Goal: Task Accomplishment & Management: Use online tool/utility

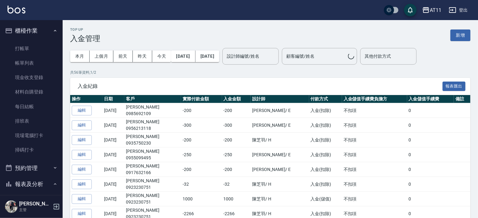
scroll to position [224, 0]
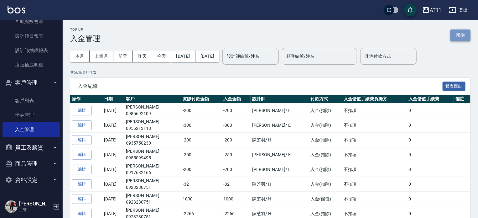
click at [461, 36] on button "新增" at bounding box center [461, 35] width 20 height 12
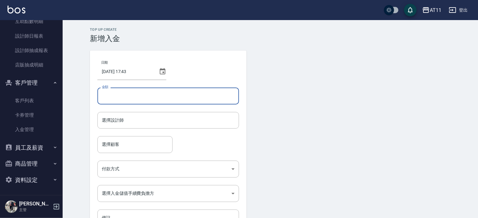
click at [121, 97] on input "金額" at bounding box center [168, 95] width 142 height 17
type input "-300"
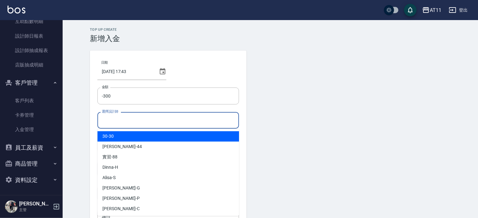
click at [126, 119] on input "選擇設計師" at bounding box center [168, 120] width 136 height 11
type input "ㄍ"
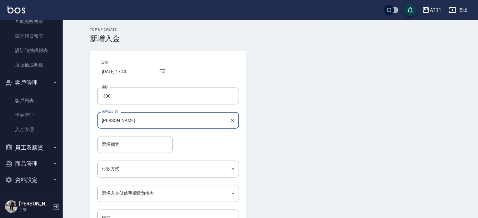
type input "[PERSON_NAME]-E"
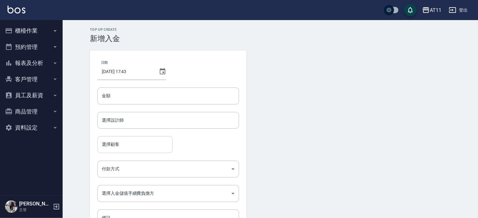
click at [114, 146] on input "選擇顧客" at bounding box center [135, 144] width 70 height 11
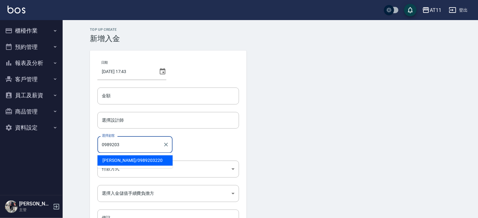
click at [117, 160] on span "[PERSON_NAME]/ 0989203220" at bounding box center [134, 160] width 75 height 10
type input "[PERSON_NAME]/0989203220"
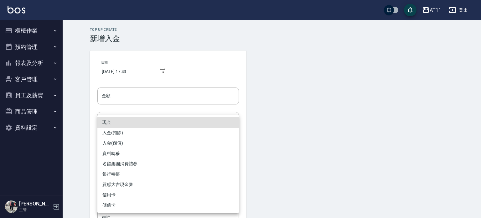
click at [120, 166] on body "AT11 登出 櫃檯作業 打帳單 帳單列表 現金收支登錄 材料自購登錄 每日結帳 排班表 現場電腦打卡 掃碼打卡 預約管理 預約管理 單日預約紀錄 單週預約紀…" at bounding box center [240, 130] width 481 height 260
click at [141, 129] on li "入金(扣除)" at bounding box center [168, 133] width 142 height 10
type input "入金(扣除)"
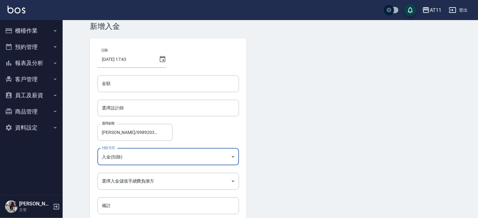
scroll to position [11, 0]
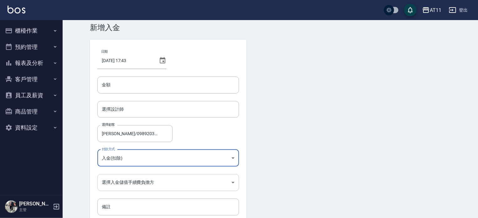
click at [148, 180] on body "AT11 登出 櫃檯作業 打帳單 帳單列表 現金收支登錄 材料自購登錄 每日結帳 排班表 現場電腦打卡 掃碼打卡 預約管理 預約管理 單日預約紀錄 單週預約紀…" at bounding box center [239, 119] width 478 height 260
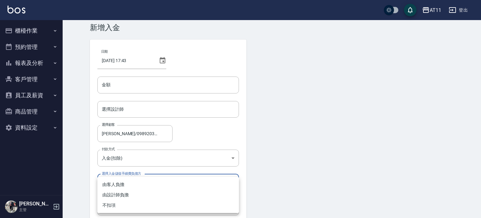
click at [148, 202] on li "不扣項" at bounding box center [168, 205] width 142 height 10
type input "WITHOUTHANDLINGFEE"
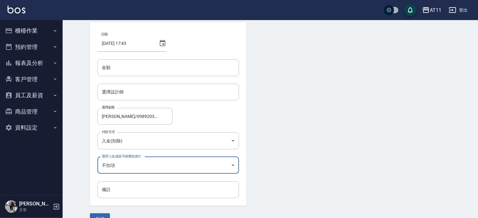
scroll to position [42, 0]
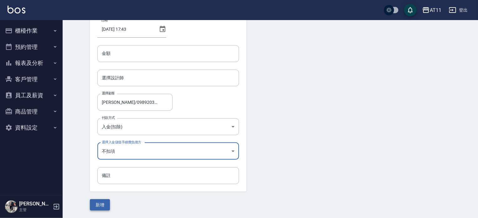
click at [103, 203] on button "新增" at bounding box center [100, 205] width 20 height 12
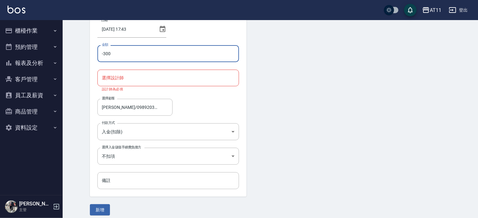
type input "-300"
click at [136, 77] on input "選擇設計師" at bounding box center [168, 77] width 136 height 11
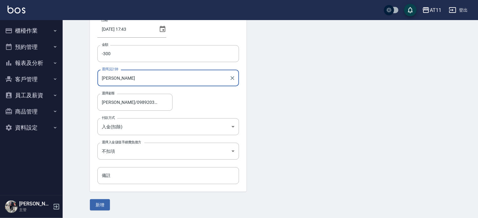
type input "[PERSON_NAME]"
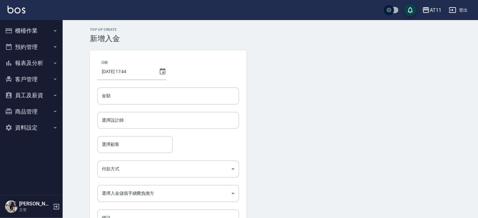
click at [26, 76] on button "客戶管理" at bounding box center [32, 79] width 58 height 16
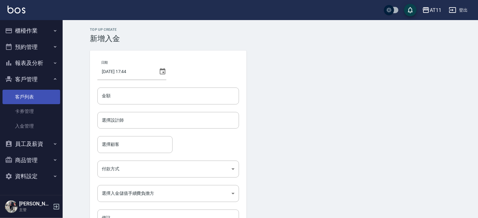
click at [29, 97] on link "客戶列表" at bounding box center [32, 97] width 58 height 14
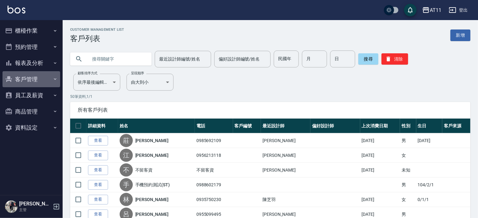
click at [24, 77] on button "客戶管理" at bounding box center [32, 79] width 58 height 16
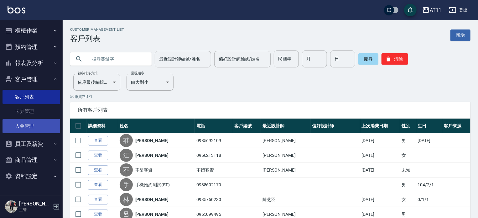
click at [33, 126] on link "入金管理" at bounding box center [32, 126] width 58 height 14
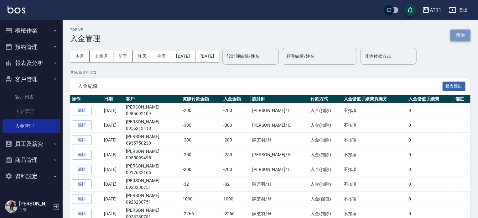
click at [462, 36] on button "新增" at bounding box center [461, 35] width 20 height 12
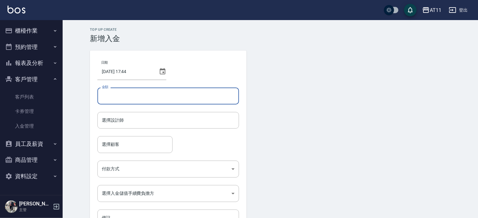
click at [165, 94] on input "金額" at bounding box center [168, 95] width 142 height 17
type input "-300"
click at [152, 123] on input "選擇設計師" at bounding box center [168, 120] width 136 height 11
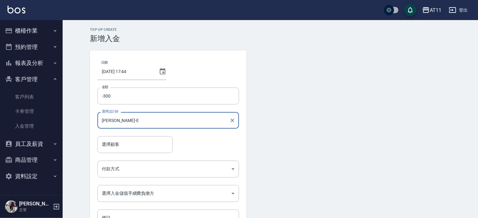
type input "[PERSON_NAME]-E"
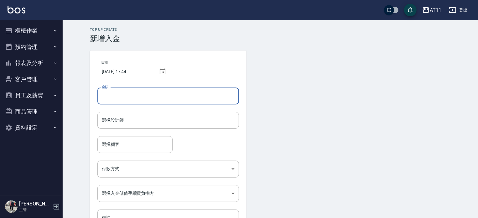
click at [139, 98] on input "金額" at bounding box center [168, 95] width 142 height 17
type input "-300"
click at [138, 119] on input "選擇設計師" at bounding box center [168, 120] width 136 height 11
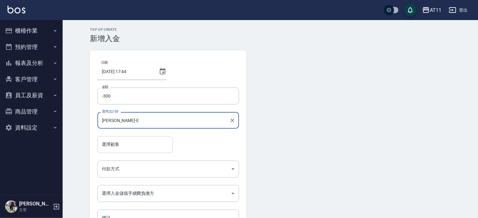
type input "[PERSON_NAME]-E"
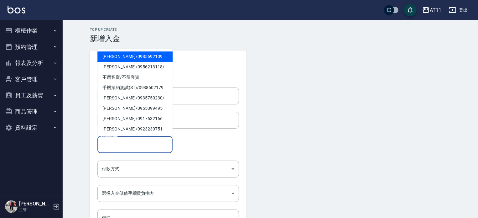
click at [139, 148] on input "選擇顧客" at bounding box center [135, 144] width 70 height 11
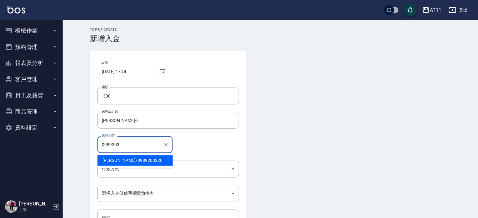
click at [138, 159] on span "[PERSON_NAME]/ 0989203220" at bounding box center [134, 160] width 75 height 10
type input "[PERSON_NAME]/0989203220"
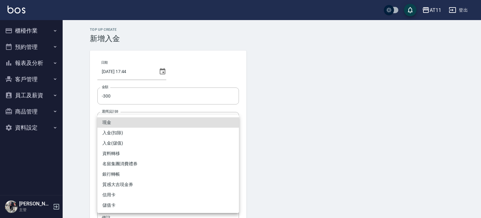
click at [142, 168] on body "AT11 登出 櫃檯作業 打帳單 帳單列表 現金收支登錄 材料自購登錄 每日結帳 排班表 現場電腦打卡 掃碼打卡 預約管理 預約管理 單日預約紀錄 單週預約紀…" at bounding box center [240, 130] width 481 height 260
click at [147, 132] on li "入金(扣除)" at bounding box center [168, 133] width 142 height 10
type input "入金(扣除)"
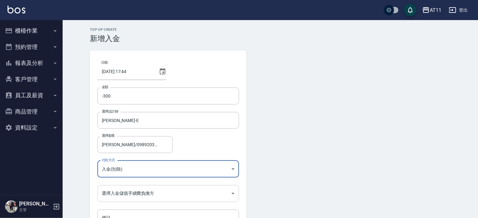
click at [146, 191] on body "AT11 登出 櫃檯作業 打帳單 帳單列表 現金收支登錄 材料自購登錄 每日結帳 排班表 現場電腦打卡 掃碼打卡 預約管理 預約管理 單日預約紀錄 單週預約紀…" at bounding box center [239, 130] width 478 height 260
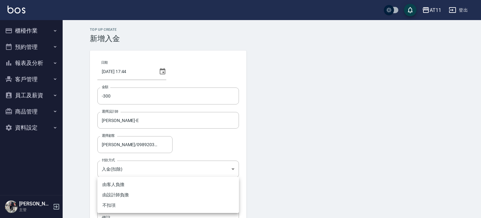
click at [134, 206] on li "不扣項" at bounding box center [168, 205] width 142 height 10
type input "WITHOUTHANDLINGFEE"
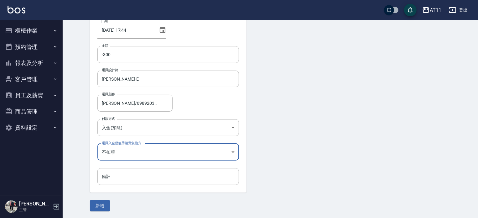
scroll to position [42, 0]
click at [103, 202] on button "新增" at bounding box center [100, 205] width 20 height 12
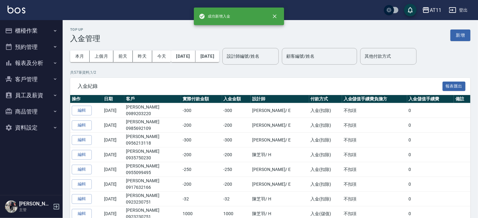
click at [31, 77] on button "客戶管理" at bounding box center [32, 79] width 58 height 16
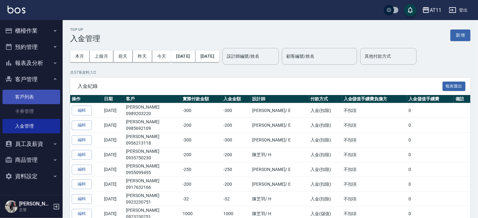
click at [25, 100] on link "客戶列表" at bounding box center [32, 97] width 58 height 14
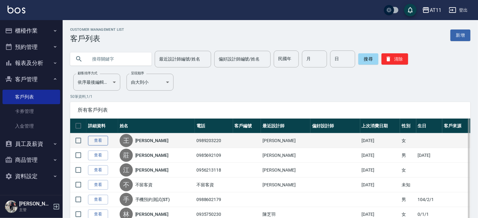
click at [99, 140] on link "查看" at bounding box center [98, 141] width 20 height 10
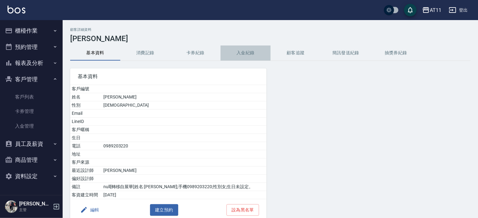
click at [247, 52] on button "入金紀錄" at bounding box center [246, 52] width 50 height 15
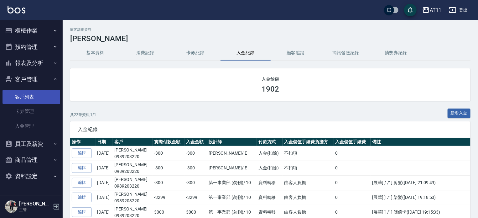
click at [31, 97] on link "客戶列表" at bounding box center [32, 97] width 58 height 14
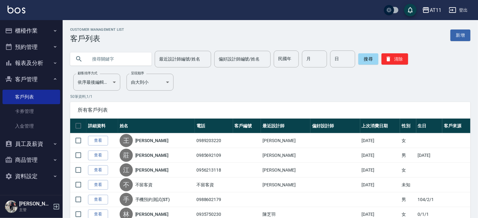
click at [102, 58] on input "text" at bounding box center [117, 58] width 59 height 17
type input "v"
type input "許"
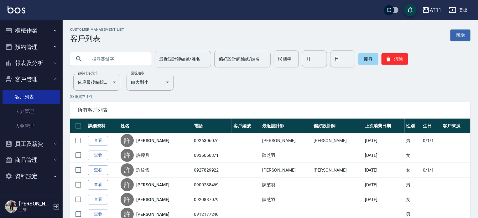
click at [115, 54] on input "text" at bounding box center [117, 58] width 59 height 17
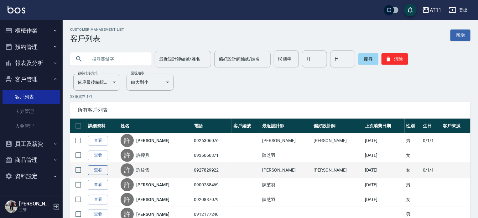
click at [98, 166] on link "查看" at bounding box center [98, 170] width 20 height 10
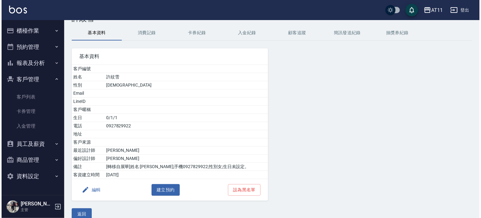
scroll to position [41, 0]
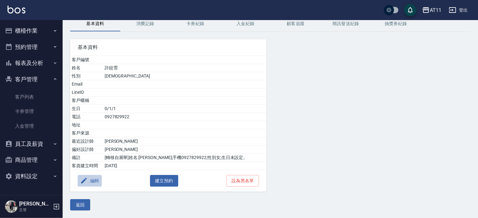
click at [98, 180] on button "編輯" at bounding box center [90, 181] width 24 height 12
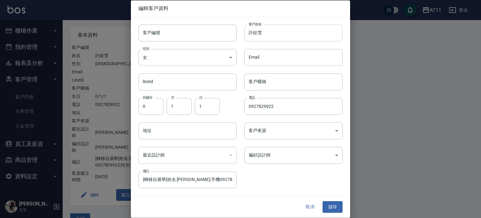
click at [257, 33] on input "許紋雪" at bounding box center [293, 32] width 98 height 17
type input "[PERSON_NAME]"
click at [333, 205] on button "儲存" at bounding box center [333, 207] width 20 height 12
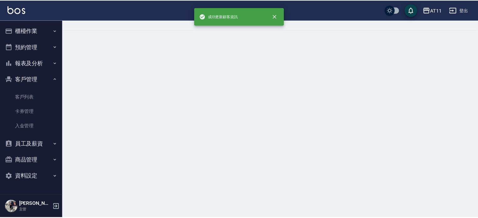
scroll to position [0, 0]
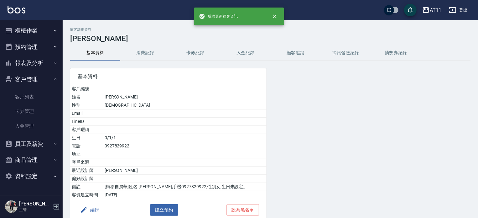
click at [236, 50] on button "入金紀錄" at bounding box center [246, 52] width 50 height 15
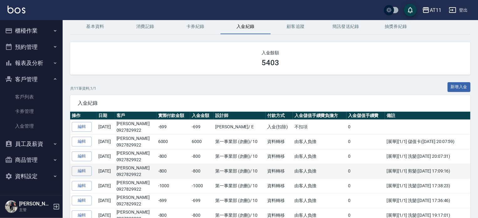
scroll to position [31, 0]
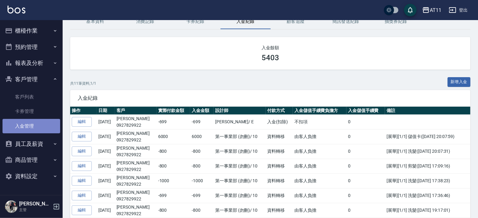
click at [29, 126] on link "入金管理" at bounding box center [32, 126] width 58 height 14
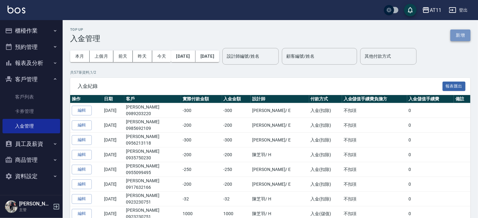
click at [460, 37] on button "新增" at bounding box center [461, 35] width 20 height 12
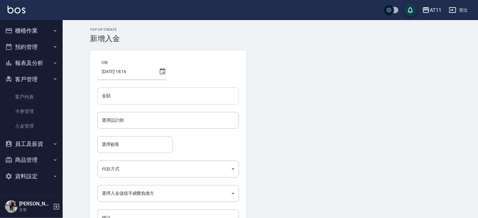
click at [151, 97] on input "金額" at bounding box center [168, 95] width 142 height 17
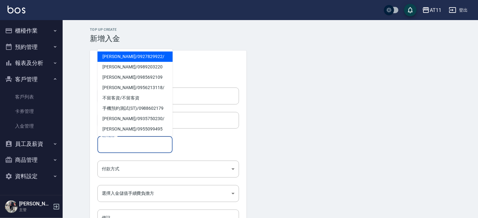
click at [148, 147] on input "選擇顧客" at bounding box center [135, 144] width 70 height 11
click at [160, 143] on input "選擇顧客" at bounding box center [135, 144] width 70 height 11
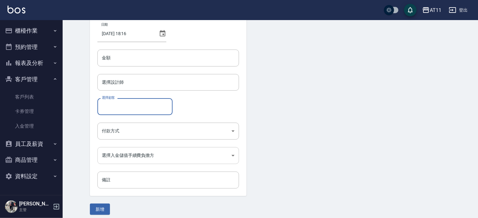
scroll to position [42, 0]
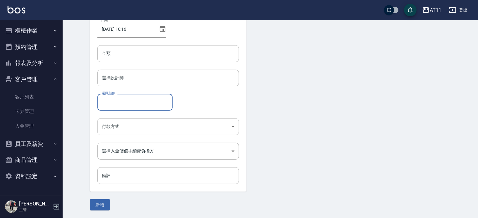
click at [181, 127] on body "AT11 登出 櫃檯作業 打帳單 帳單列表 現金收支登錄 材料自購登錄 每日結帳 排班表 現場電腦打卡 掃碼打卡 預約管理 預約管理 單日預約紀錄 單週預約紀…" at bounding box center [239, 88] width 478 height 260
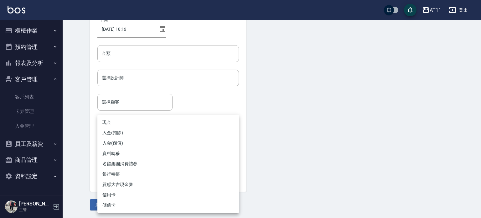
click at [251, 95] on div at bounding box center [240, 109] width 481 height 218
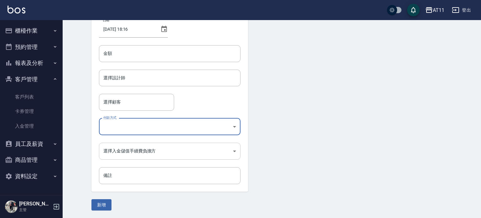
click at [208, 151] on body "AT11 登出 櫃檯作業 打帳單 帳單列表 現金收支登錄 材料自購登錄 每日結帳 排班表 現場電腦打卡 掃碼打卡 預約管理 預約管理 單日預約紀錄 單週預約紀…" at bounding box center [240, 88] width 481 height 260
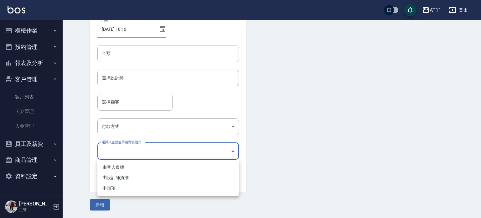
click at [254, 111] on div at bounding box center [240, 109] width 481 height 218
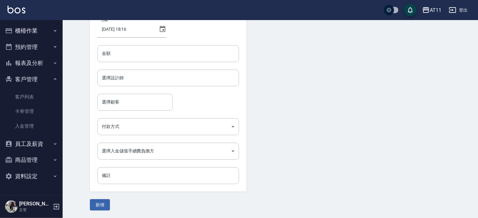
click at [28, 37] on ul "櫃檯作業 打帳單 帳單列表 現金收支登錄 材料自購登錄 每日結帳 排班表 現場電腦打卡 掃碼打卡 預約管理 預約管理 單日預約紀錄 單週預約紀錄 報表及分析 …" at bounding box center [32, 103] width 58 height 166
click at [28, 49] on button "預約管理" at bounding box center [32, 47] width 58 height 16
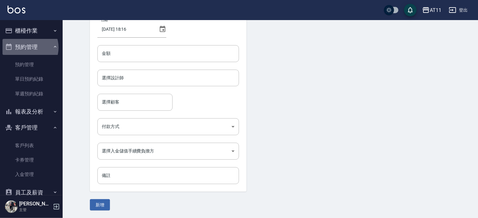
click at [28, 47] on button "預約管理" at bounding box center [32, 47] width 58 height 16
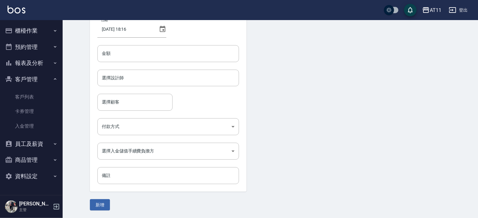
drag, startPoint x: 31, startPoint y: 80, endPoint x: 35, endPoint y: 37, distance: 42.5
click at [31, 79] on button "客戶管理" at bounding box center [32, 79] width 58 height 16
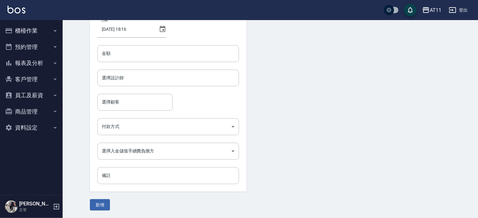
click at [34, 26] on button "櫃檯作業" at bounding box center [32, 31] width 58 height 16
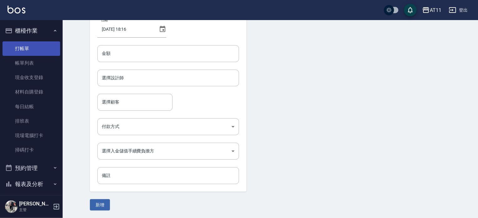
click at [34, 45] on link "打帳單" at bounding box center [32, 48] width 58 height 14
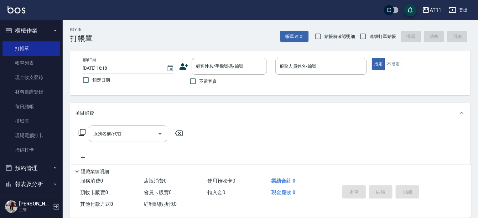
click at [317, 97] on div "Key In 打帳單 帳單速查 結帳前確認明細 連續打單結帳 掛單 結帳 明細 帳單日期 [DATE] 18:18 鎖定日期 顧客姓名/手機號碼/編號 顧客姓…" at bounding box center [271, 163] width 416 height 286
click at [31, 34] on button "櫃檯作業" at bounding box center [32, 31] width 58 height 16
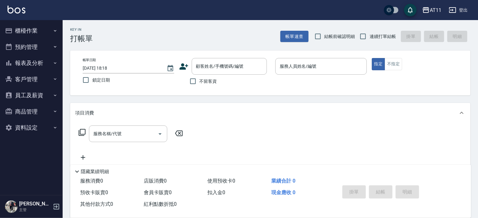
click at [22, 80] on button "客戶管理" at bounding box center [32, 79] width 58 height 16
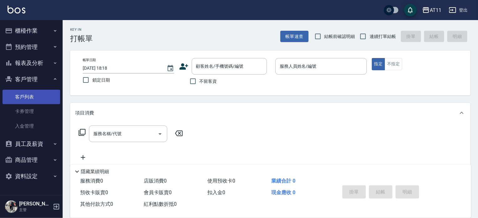
click at [27, 98] on link "客戶列表" at bounding box center [32, 97] width 58 height 14
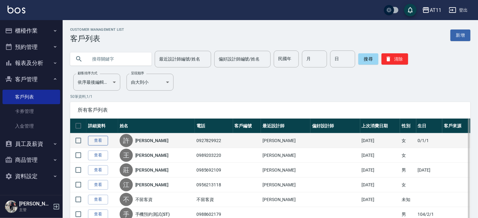
click at [104, 139] on link "查看" at bounding box center [98, 141] width 20 height 10
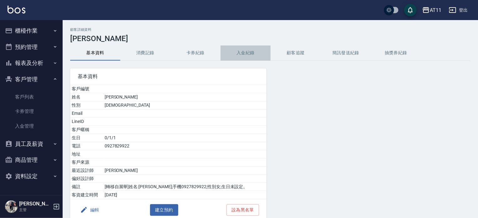
click at [245, 56] on button "入金紀錄" at bounding box center [246, 52] width 50 height 15
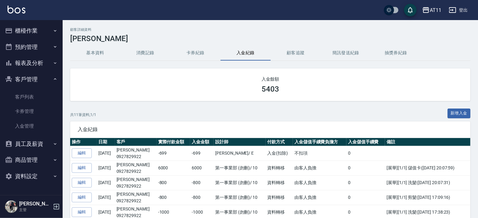
click at [26, 28] on button "櫃檯作業" at bounding box center [32, 31] width 58 height 16
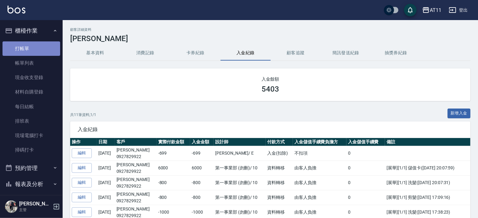
click at [32, 49] on link "打帳單" at bounding box center [32, 48] width 58 height 14
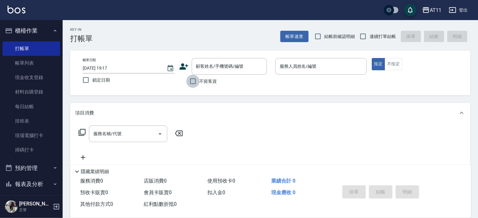
click at [193, 81] on input "不留客資" at bounding box center [193, 81] width 13 height 13
checkbox input "true"
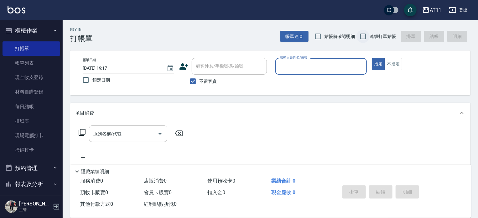
click at [365, 35] on input "連續打單結帳" at bounding box center [363, 36] width 13 height 13
checkbox input "true"
click at [321, 75] on p at bounding box center [322, 78] width 92 height 7
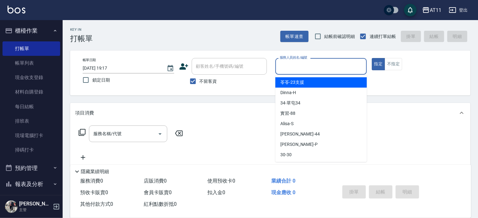
click at [321, 64] on input "服務人員姓名/編號" at bounding box center [321, 66] width 86 height 11
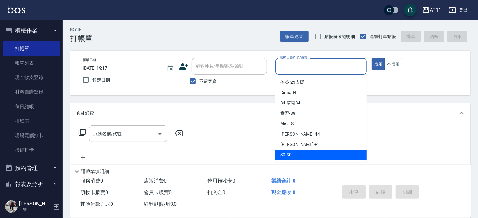
click at [379, 191] on div "掛單 結帳 明細" at bounding box center [381, 193] width 82 height 20
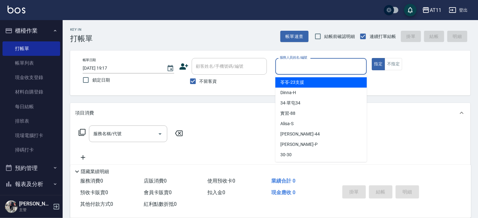
click at [297, 66] on input "服務人員姓名/編號" at bounding box center [321, 66] width 86 height 11
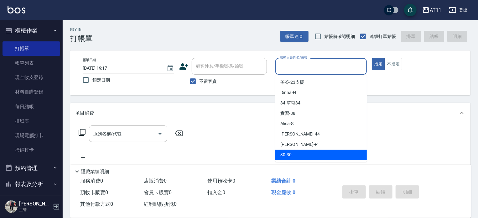
type input "ㄘ"
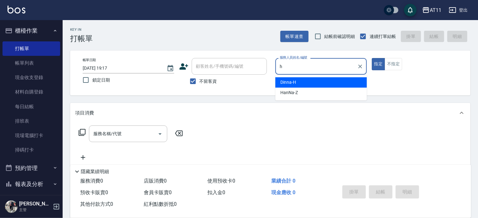
type input "Dinna-H"
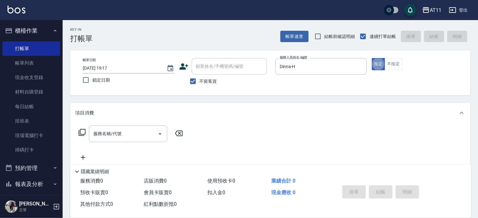
type button "true"
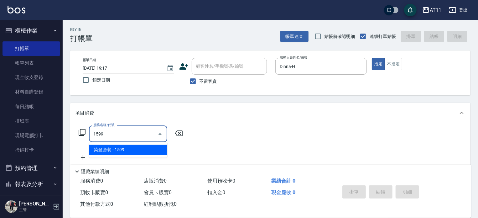
type input "染髮套餐(1599)"
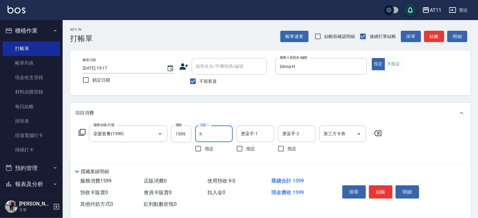
type input "Dinna-H"
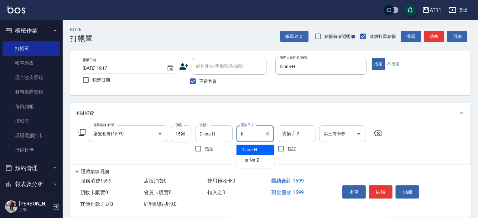
type input "Dinna-H"
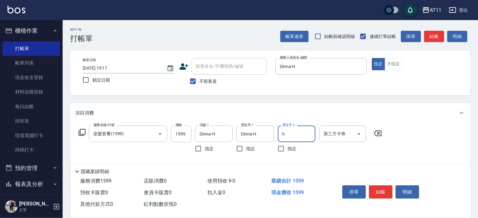
type input "Dinna-H"
click at [386, 188] on button "結帳" at bounding box center [381, 191] width 24 height 13
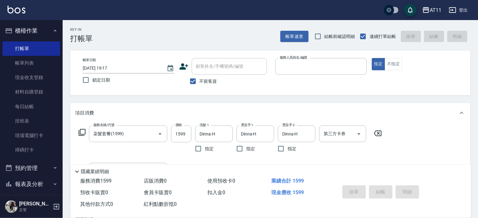
click at [372, 58] on button "指定" at bounding box center [378, 64] width 13 height 12
type input "[DATE] 19:18"
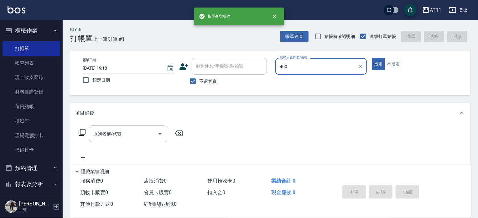
type input "400"
click at [372, 58] on button "指定" at bounding box center [378, 64] width 13 height 12
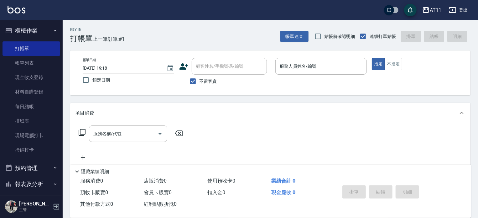
click at [302, 56] on div "帳單日期 [DATE] 19:18 鎖定日期 顧客姓名/手機號碼/編號 顧客姓名/手機號碼/編號 不留客資 服務人員姓名/編號 服務人員姓名/編號 指定 不指定" at bounding box center [270, 72] width 401 height 45
click at [304, 70] on input "服務人員姓名/編號" at bounding box center [321, 66] width 86 height 11
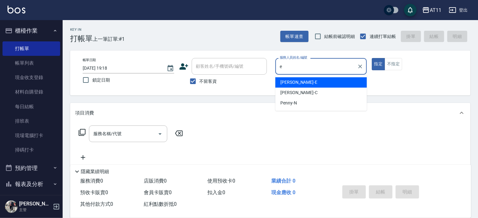
type input "[PERSON_NAME]-E"
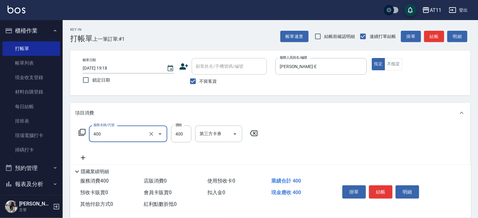
type input "洗剪(400)"
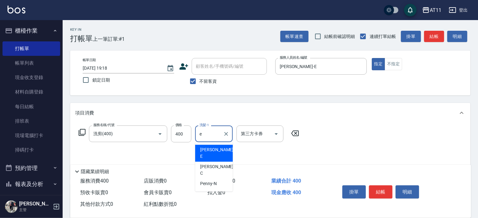
type input "[PERSON_NAME]-E"
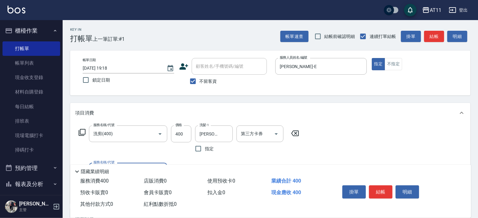
click at [382, 189] on button "結帳" at bounding box center [381, 191] width 24 height 13
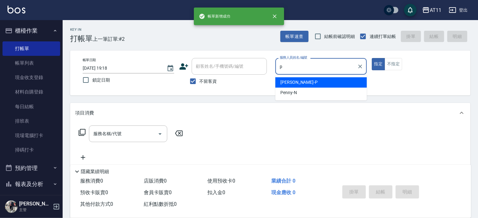
type input "[PERSON_NAME]-P"
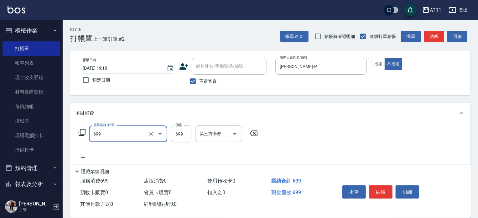
type input "SPA699(699)"
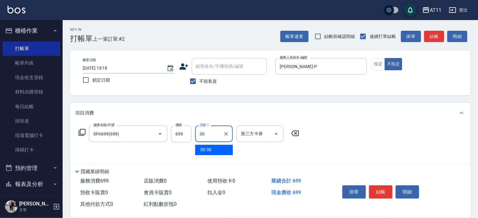
type input "30-30"
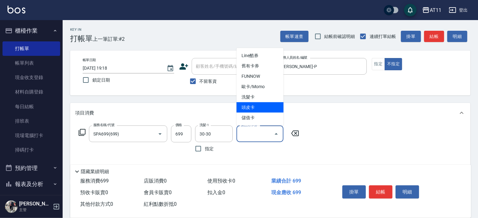
type input "頭皮卡"
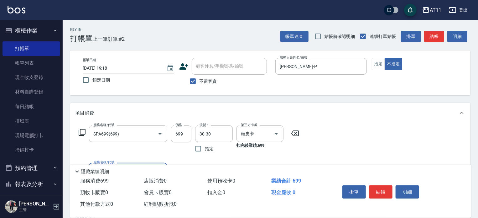
click at [382, 189] on button "結帳" at bounding box center [381, 191] width 24 height 13
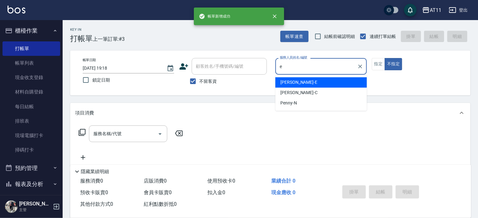
type input "[PERSON_NAME]-E"
type button "false"
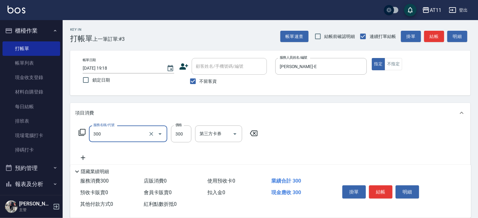
type input "A級剪髮(300)"
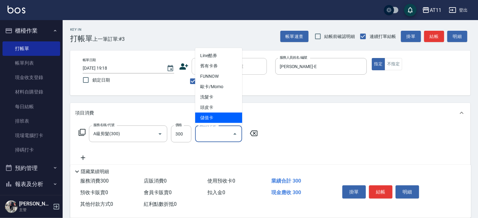
type input "儲值卡"
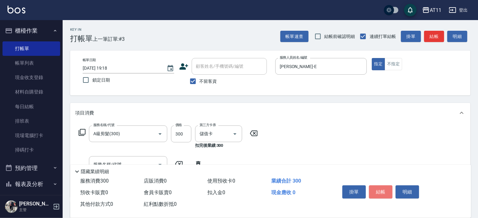
click at [382, 189] on button "結帳" at bounding box center [381, 191] width 24 height 13
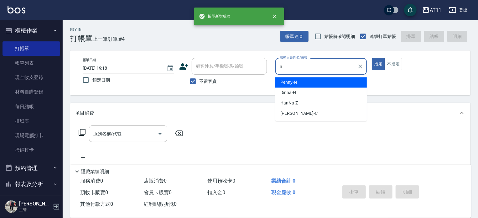
type input "Penny-N"
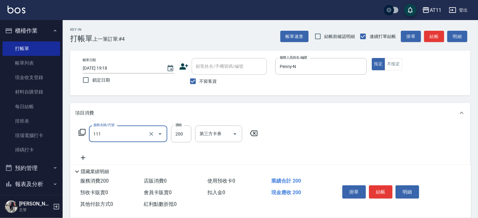
type input "精油洗髮(111)"
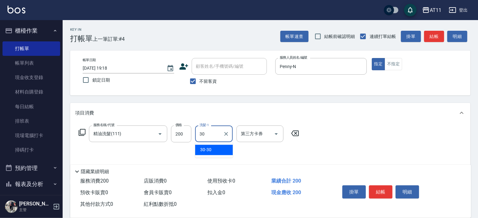
type input "30-30"
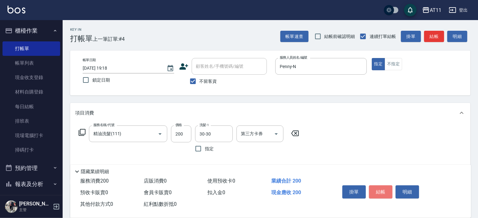
click at [382, 189] on button "結帳" at bounding box center [381, 191] width 24 height 13
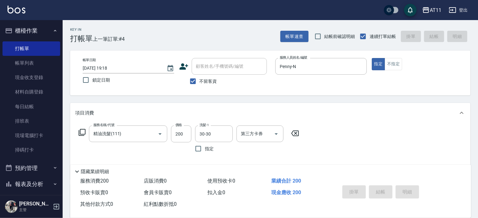
type input "[DATE] 19:19"
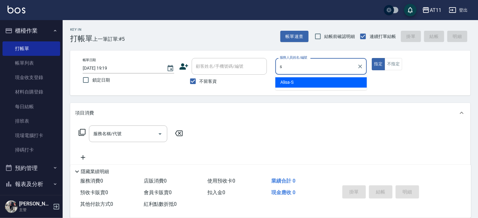
type input "Alisa-S"
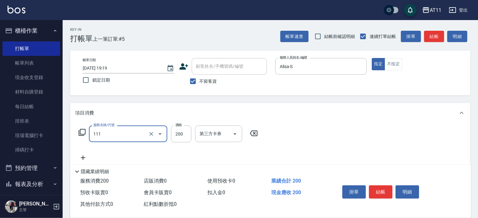
type input "精油洗髮(111)"
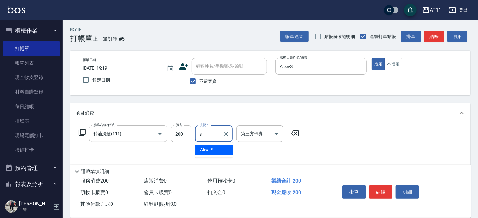
type input "Alisa-S"
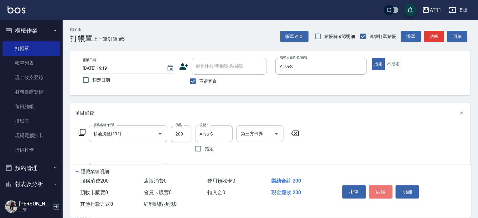
click at [382, 189] on button "結帳" at bounding box center [381, 191] width 24 height 13
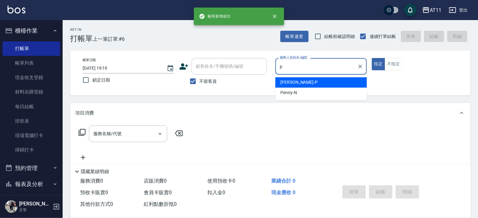
type input "[PERSON_NAME]-P"
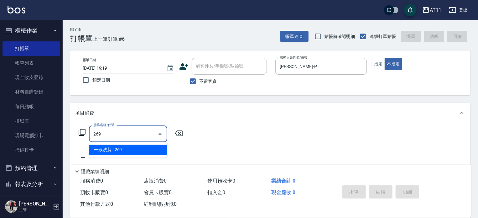
type input "一般洗剪(269)"
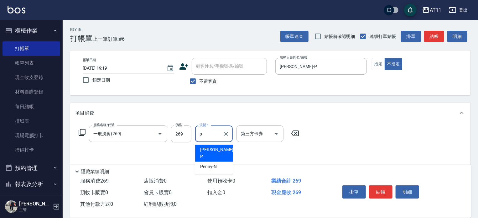
type input "[PERSON_NAME]-P"
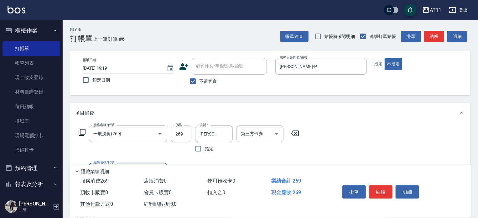
click at [382, 189] on button "結帳" at bounding box center [381, 191] width 24 height 13
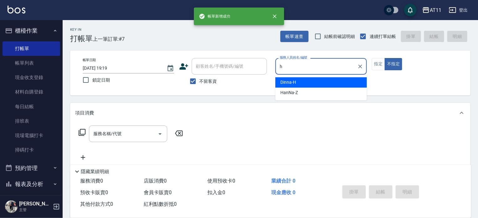
type input "Dinna-H"
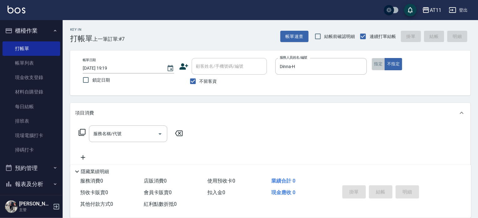
drag, startPoint x: 379, startPoint y: 59, endPoint x: 379, endPoint y: 62, distance: 3.5
click at [379, 60] on button "指定" at bounding box center [378, 64] width 13 height 12
click at [134, 131] on input "服務名稱/代號" at bounding box center [123, 133] width 63 height 11
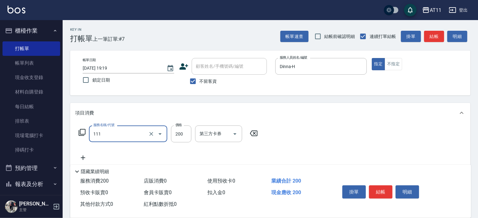
type input "精油洗髮(111)"
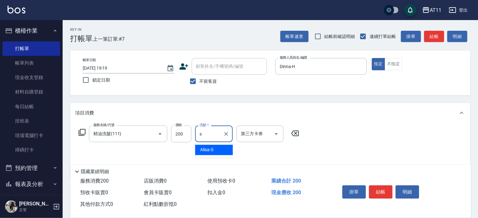
type input "Alisa-S"
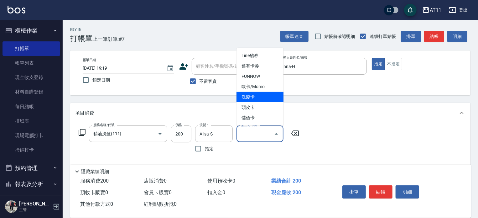
type input "洗髮卡"
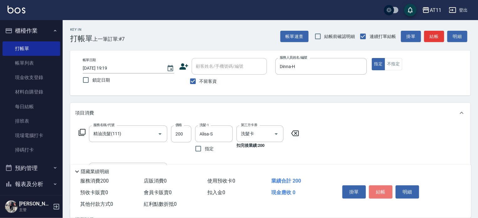
click at [381, 192] on button "結帳" at bounding box center [381, 191] width 24 height 13
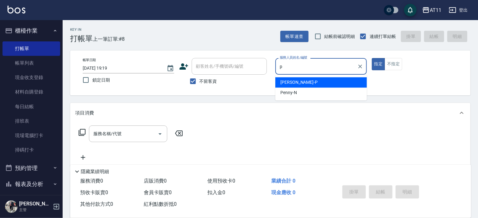
type input "[PERSON_NAME]-P"
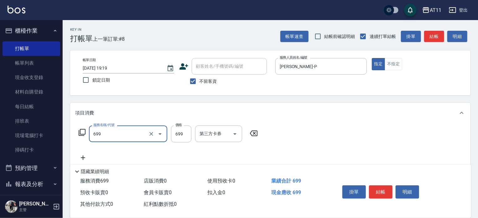
type input "SPA699(699)"
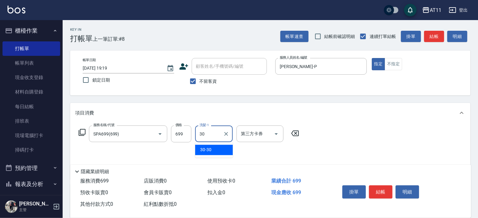
type input "30-30"
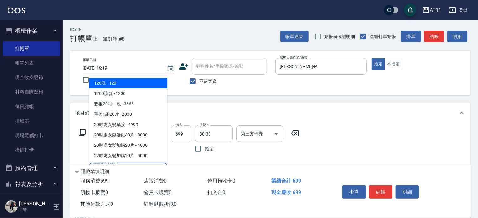
type input "200"
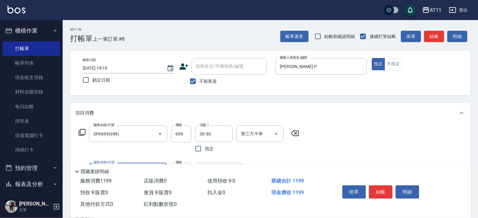
type input "500護髮(0500)"
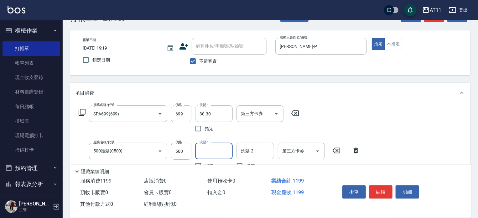
scroll to position [31, 0]
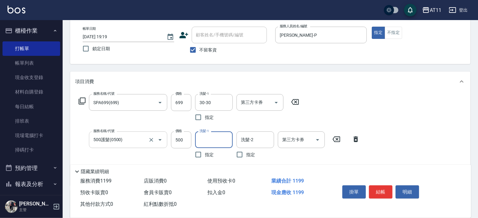
click at [123, 139] on input "500護髮(0500)" at bounding box center [119, 139] width 55 height 11
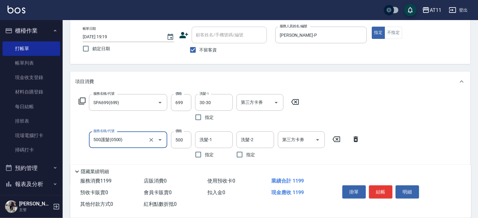
click at [123, 139] on input "500護髮(0500)" at bounding box center [119, 139] width 55 height 11
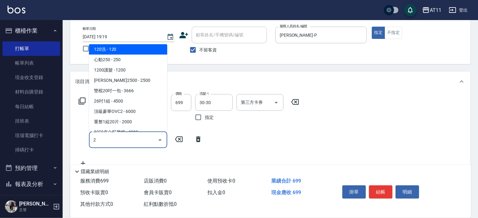
scroll to position [0, 0]
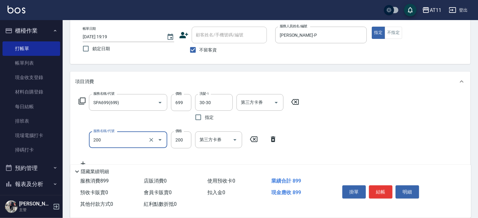
type input "剪髮(200)"
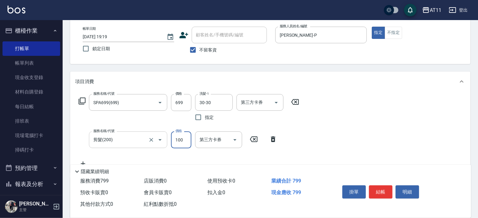
type input "100"
click at [378, 190] on button "結帳" at bounding box center [381, 191] width 24 height 13
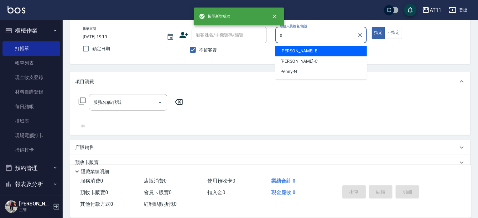
type input "[PERSON_NAME]-E"
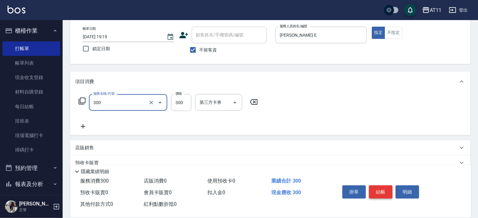
type input "A級剪髮(300)"
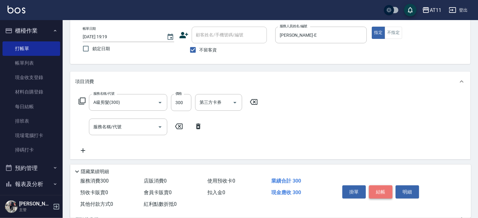
click at [378, 190] on button "結帳" at bounding box center [381, 191] width 24 height 13
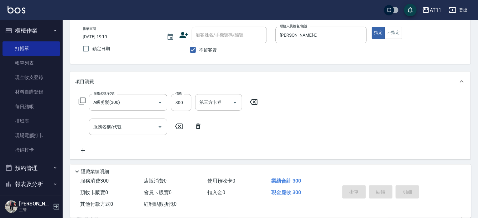
type input "[DATE] 19:20"
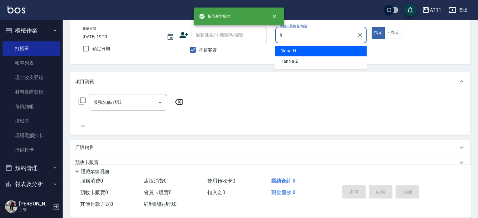
type input "Dinna-H"
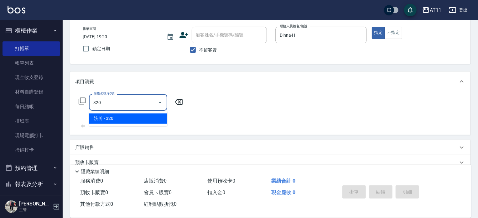
type input "洗剪(320)"
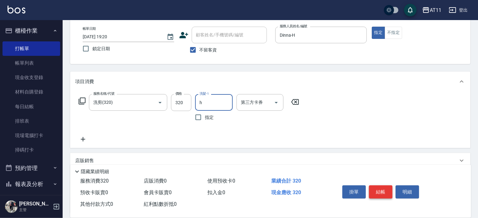
type input "Dinna-H"
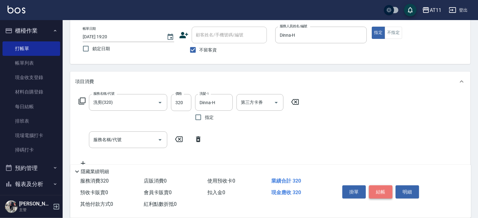
click at [378, 190] on button "結帳" at bounding box center [381, 191] width 24 height 13
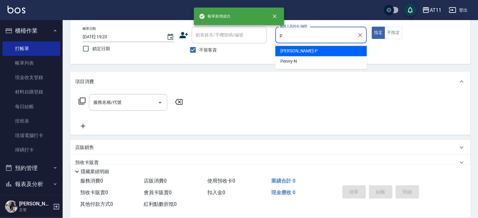
type input "[PERSON_NAME]-P"
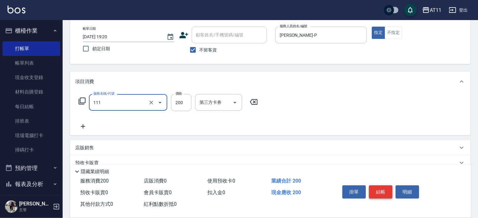
type input "精油洗髮(111)"
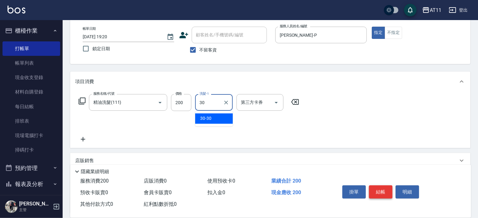
type input "30-30"
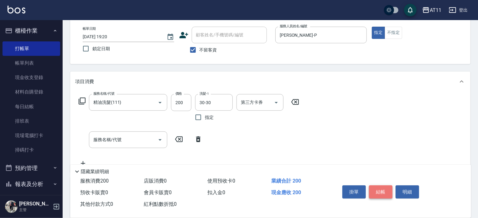
click at [378, 190] on button "結帳" at bounding box center [381, 191] width 24 height 13
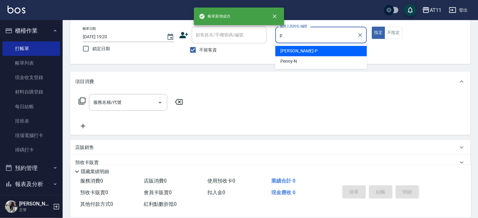
type input "[PERSON_NAME]-P"
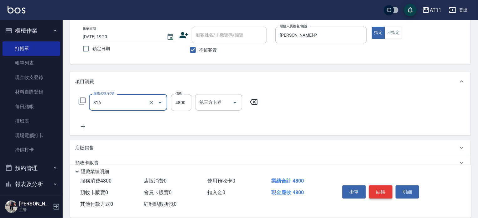
type input "過年燙染套餐B餐(816)"
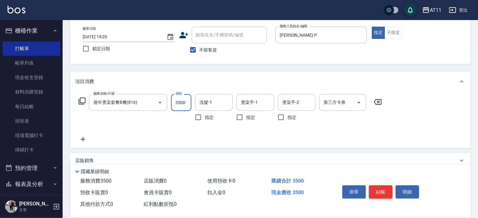
type input "3500"
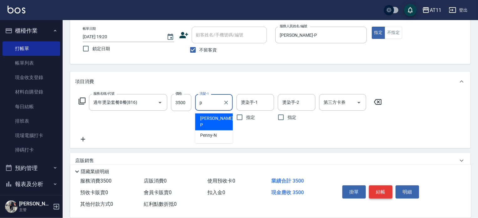
type input "[PERSON_NAME]-P"
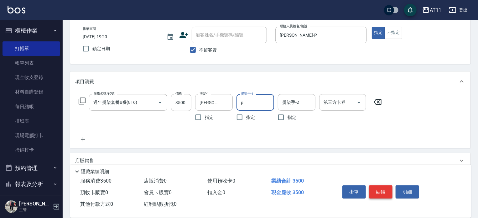
type input "[PERSON_NAME]-P"
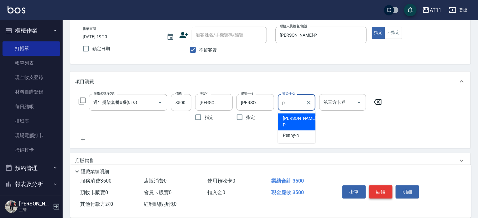
type input "[PERSON_NAME]-P"
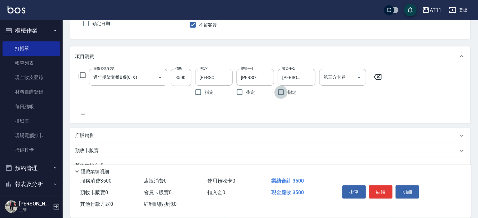
scroll to position [86, 0]
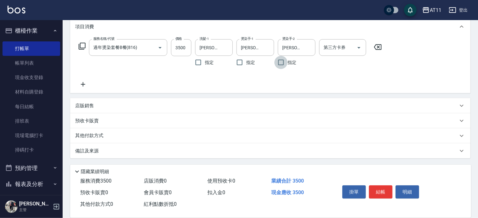
click at [133, 105] on div "店販銷售" at bounding box center [266, 106] width 383 height 7
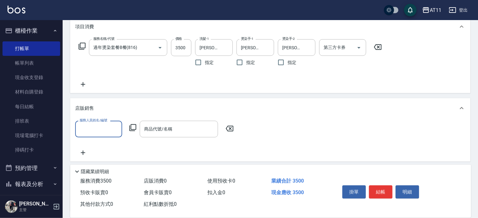
scroll to position [0, 0]
type input "[PERSON_NAME]-P"
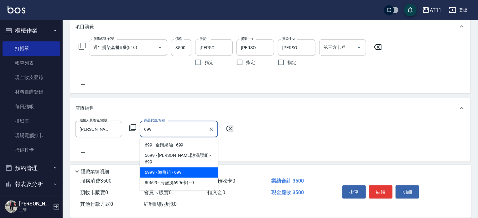
type input "海鹽組"
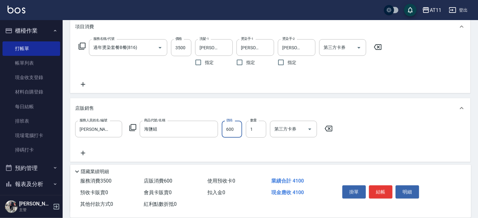
type input "600"
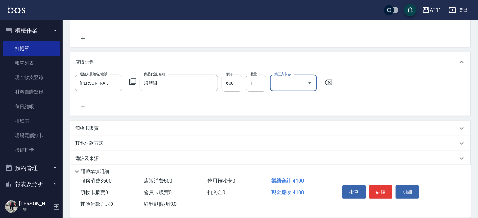
scroll to position [140, 0]
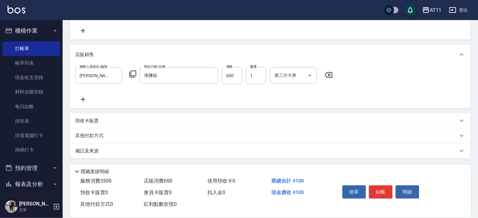
drag, startPoint x: 143, startPoint y: 146, endPoint x: 145, endPoint y: 140, distance: 6.5
click at [145, 140] on div "項目消費 服務名稱/代號 過年燙染套餐B餐(816) 服務名稱/代號 價格 3500 價格 洗髮-1 [PERSON_NAME]-P 洗髮-1 指定 燙染手-…" at bounding box center [270, 60] width 401 height 195
click at [146, 136] on div "其他付款方式" at bounding box center [266, 135] width 383 height 7
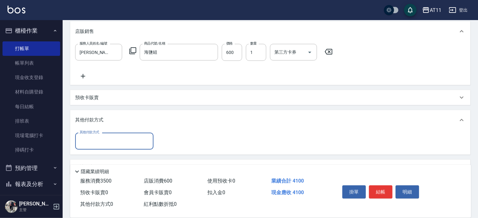
scroll to position [179, 0]
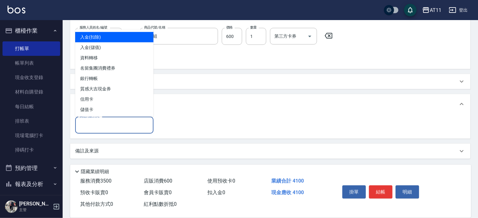
click at [131, 124] on input "其他付款方式" at bounding box center [114, 124] width 73 height 11
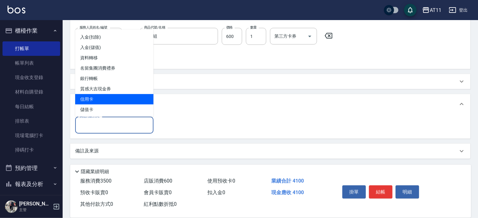
click at [126, 98] on span "信用卡" at bounding box center [114, 99] width 78 height 10
type input "信用卡"
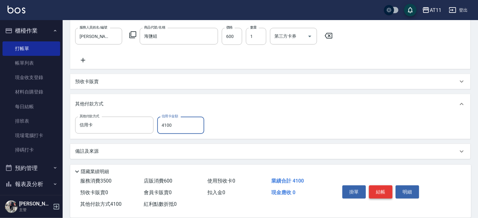
type input "4100"
click at [386, 189] on button "結帳" at bounding box center [381, 191] width 24 height 13
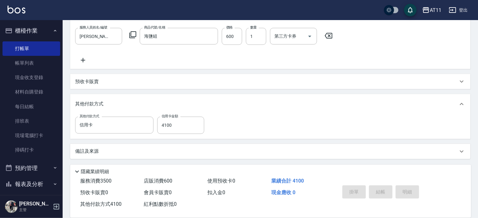
type input "[DATE] 19:21"
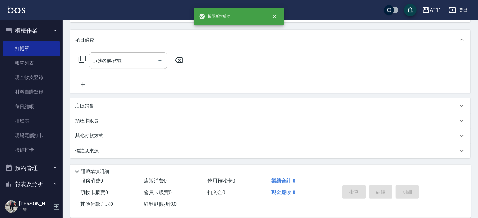
scroll to position [0, 0]
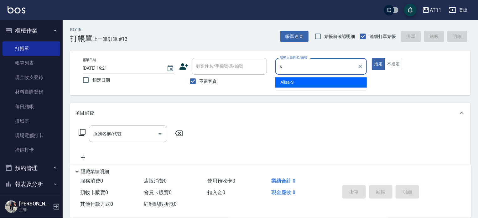
type input "Alisa-S"
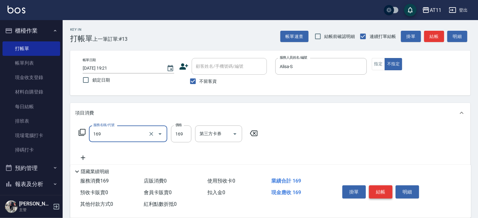
type input "單剪(169)"
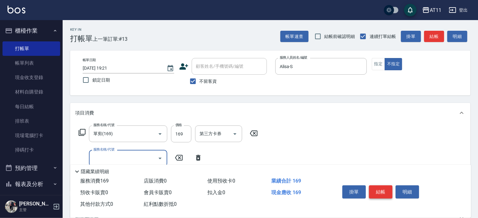
click at [386, 189] on button "結帳" at bounding box center [381, 191] width 24 height 13
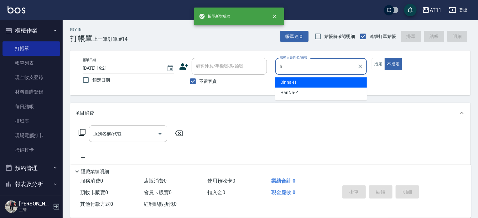
type input "Dinna-H"
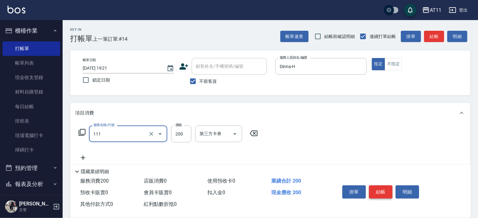
type input "精油洗髮(111)"
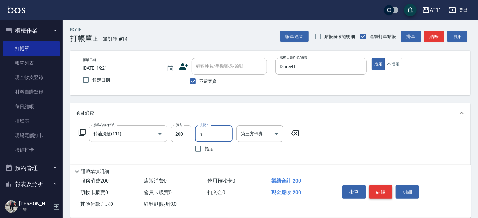
type input "Dinna-H"
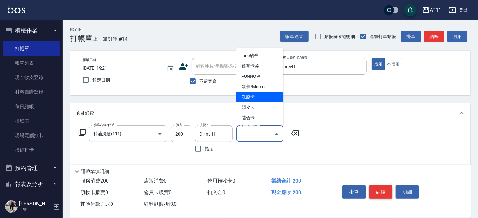
type input "洗髮卡"
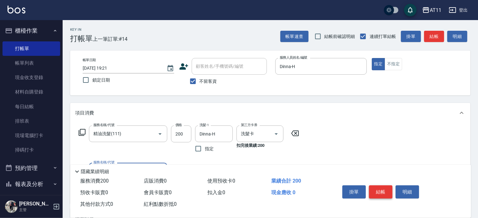
click at [386, 189] on button "結帳" at bounding box center [381, 191] width 24 height 13
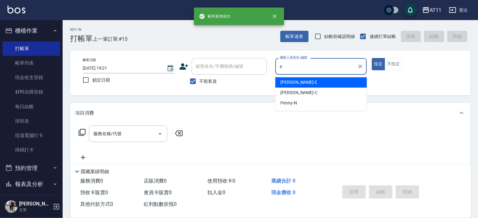
type input "[PERSON_NAME]-E"
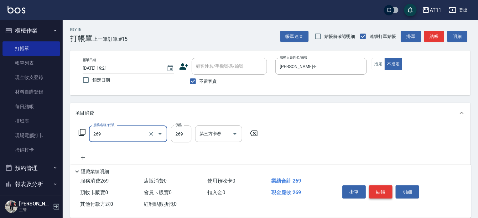
type input "一般洗剪(269)"
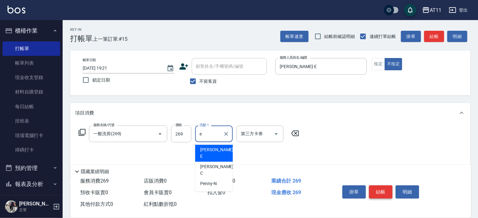
type input "[PERSON_NAME]-E"
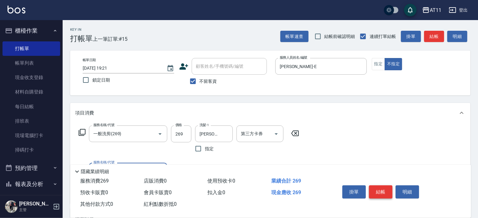
click at [386, 189] on button "結帳" at bounding box center [381, 191] width 24 height 13
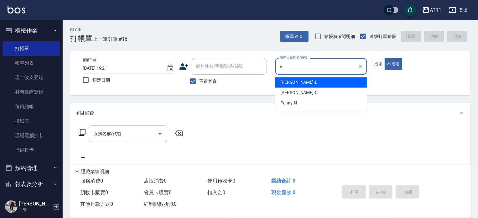
type input "[PERSON_NAME]-E"
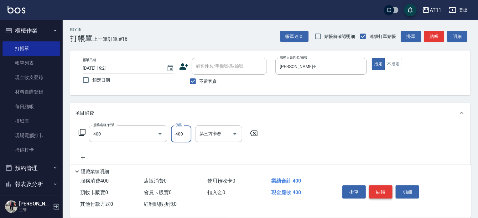
type input "洗剪(400)"
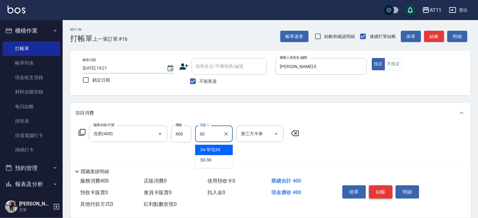
type input "30-30"
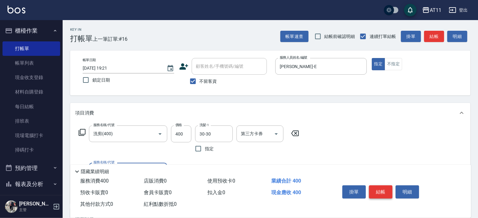
click at [386, 189] on button "結帳" at bounding box center [381, 191] width 24 height 13
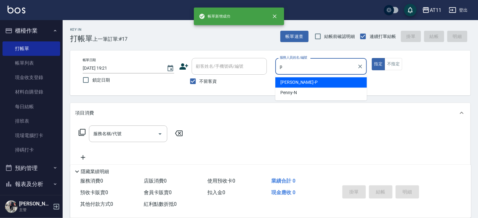
type input "[PERSON_NAME]-P"
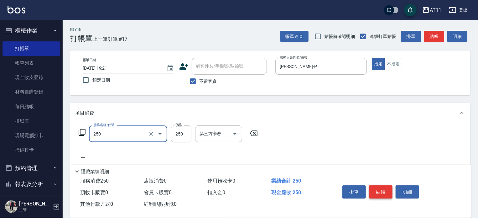
type input "B級單剪(250)"
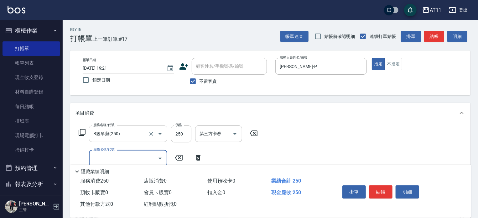
click at [143, 139] on input "B級單剪(250)" at bounding box center [119, 133] width 55 height 11
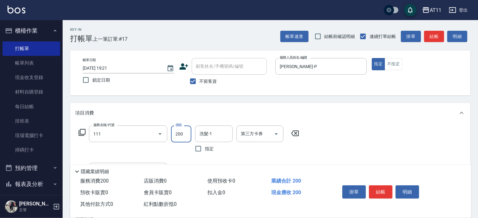
type input "精油洗髮(111)"
type input "[PERSON_NAME]-P"
type input "洗髮精+50(50)"
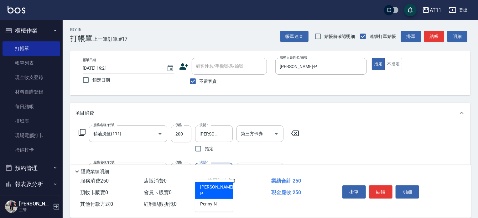
type input "[PERSON_NAME]-P"
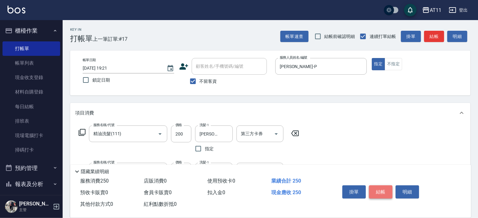
click at [381, 189] on button "結帳" at bounding box center [381, 191] width 24 height 13
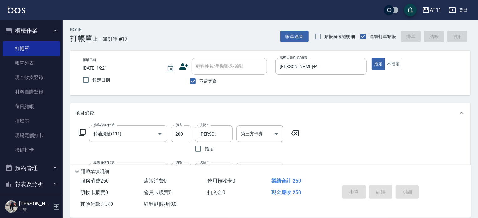
type input "[DATE] 19:22"
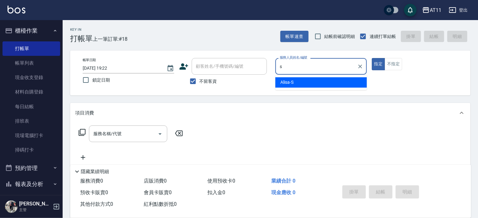
type input "Alisa-S"
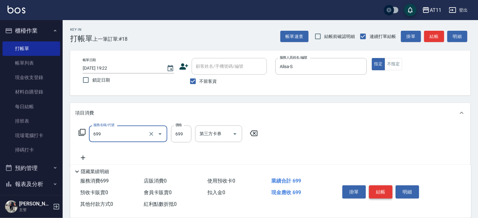
type input "SPA699(699)"
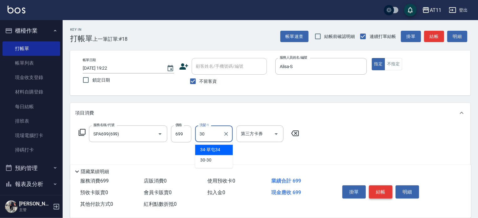
type input "30-30"
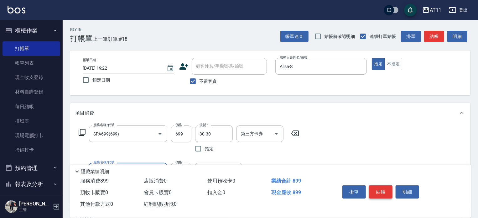
type input "剪髮(200)"
type input "100"
click at [381, 189] on button "結帳" at bounding box center [381, 191] width 24 height 13
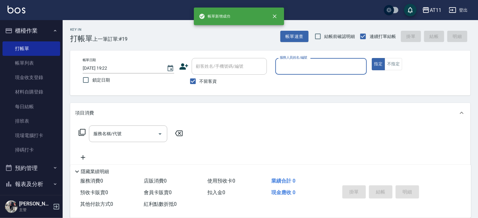
type input "w"
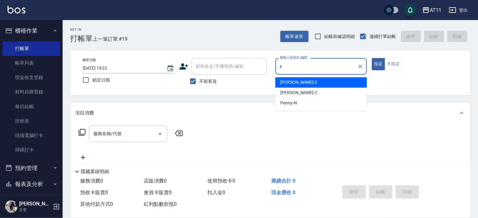
type input "[PERSON_NAME]-E"
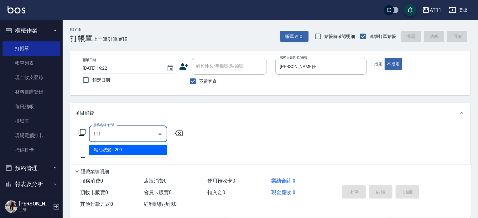
type input "精油洗髮(111)"
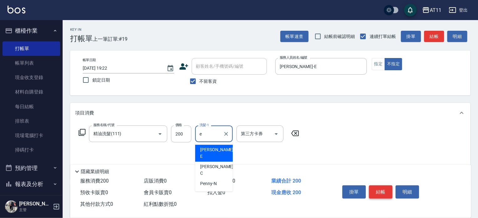
type input "[PERSON_NAME]-E"
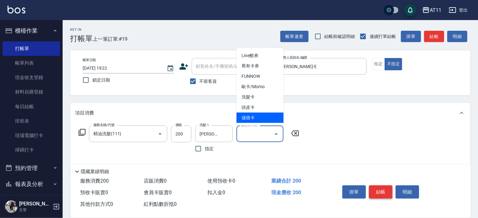
type input "儲值卡"
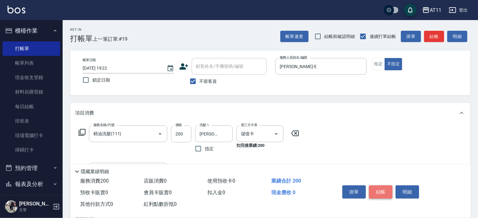
click at [381, 189] on button "結帳" at bounding box center [381, 191] width 24 height 13
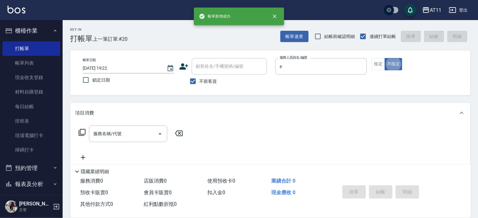
type input "[PERSON_NAME]-E"
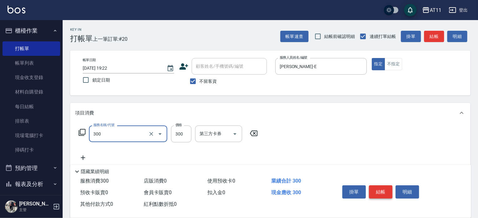
type input "A級剪髮(300)"
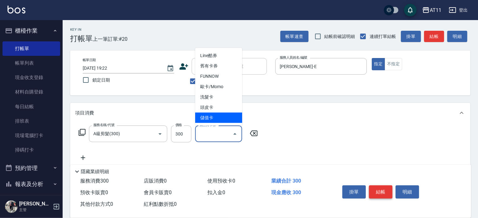
type input "儲值卡"
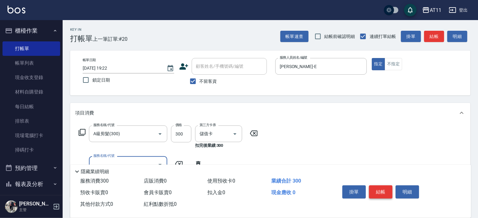
click at [381, 189] on button "結帳" at bounding box center [381, 191] width 24 height 13
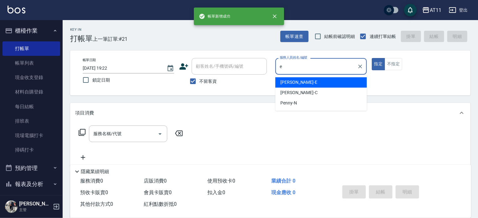
type input "[PERSON_NAME]-E"
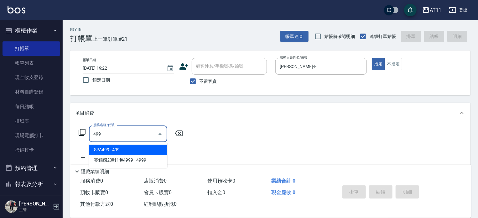
type input "SPA499(499)"
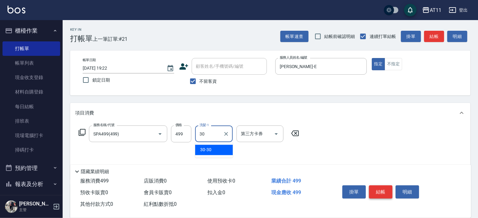
type input "30-30"
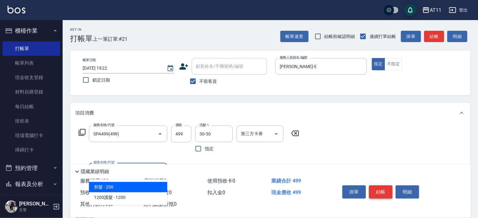
type input "2"
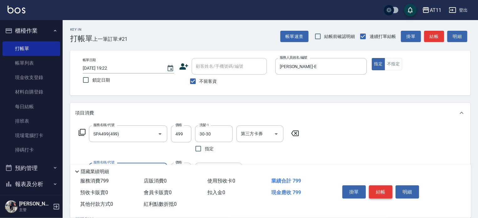
type input "A級剪髮(300)"
click at [381, 189] on button "結帳" at bounding box center [381, 191] width 24 height 13
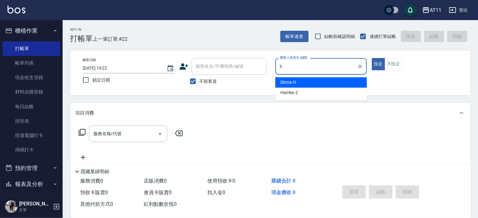
type input "Dinna-H"
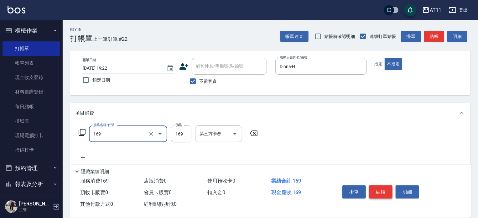
type input "單剪(169)"
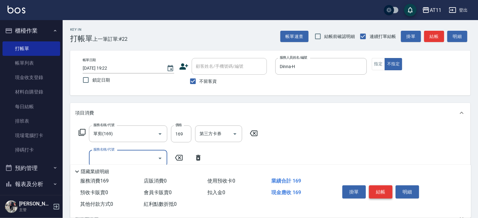
click at [381, 189] on button "結帳" at bounding box center [381, 191] width 24 height 13
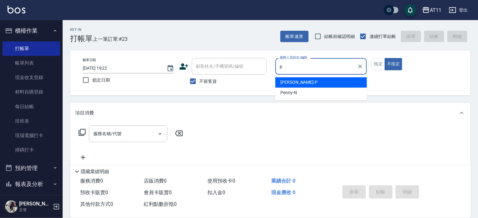
type input "[PERSON_NAME]-P"
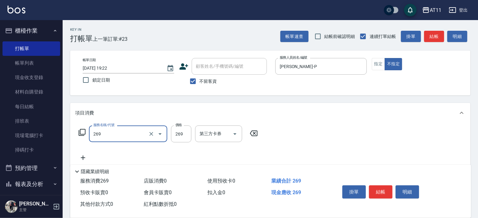
type input "一般洗剪(269)"
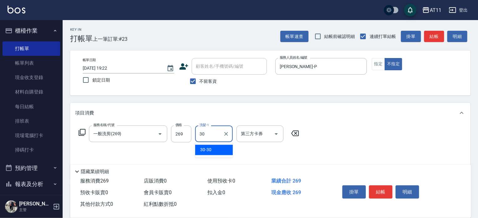
type input "30-30"
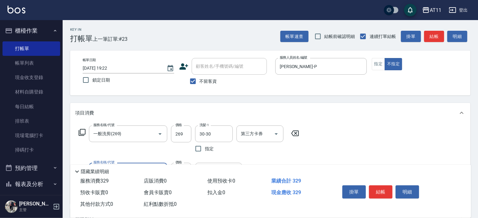
type input "精油(60)"
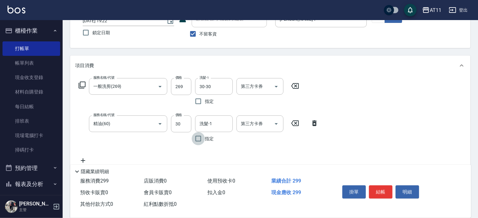
scroll to position [94, 0]
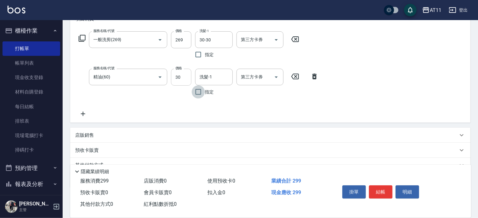
click at [181, 75] on input "30" at bounding box center [181, 77] width 20 height 17
type input "60"
type input "30-30"
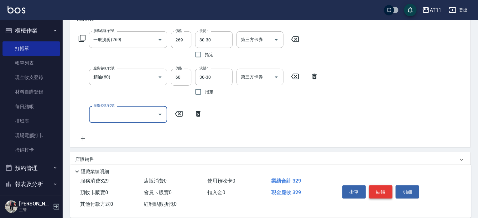
click at [381, 193] on button "結帳" at bounding box center [381, 191] width 24 height 13
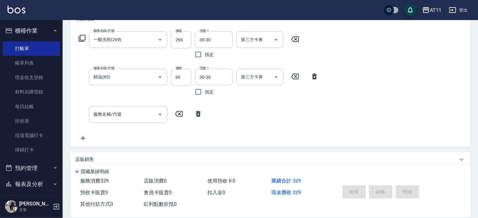
type input "[DATE] 19:23"
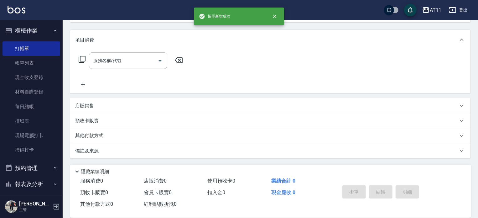
scroll to position [0, 0]
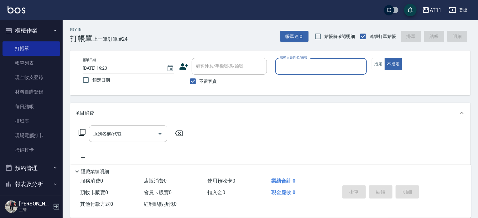
click at [29, 31] on button "櫃檯作業" at bounding box center [32, 31] width 58 height 16
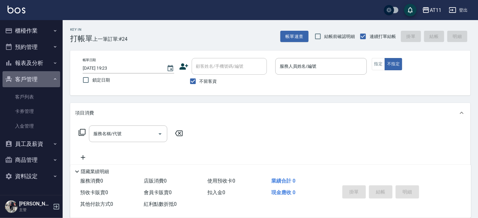
click at [30, 81] on button "客戶管理" at bounding box center [32, 79] width 58 height 16
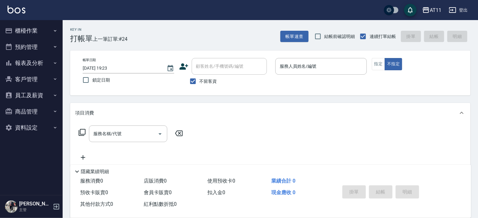
drag, startPoint x: 29, startPoint y: 60, endPoint x: 34, endPoint y: 66, distance: 7.0
click at [30, 60] on button "報表及分析" at bounding box center [32, 63] width 58 height 16
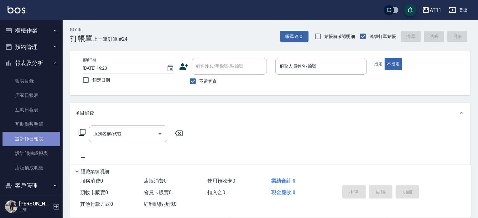
click at [36, 136] on link "設計師日報表" at bounding box center [32, 139] width 58 height 14
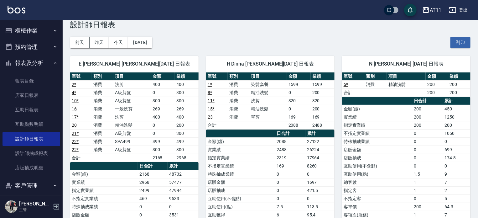
scroll to position [3, 0]
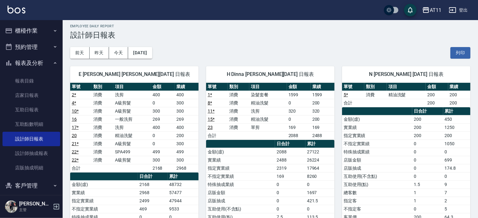
click at [31, 64] on button "報表及分析" at bounding box center [32, 63] width 58 height 16
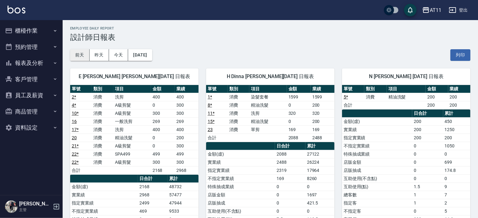
scroll to position [0, 0]
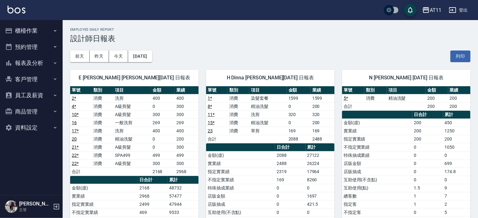
click at [44, 32] on button "櫃檯作業" at bounding box center [32, 31] width 58 height 16
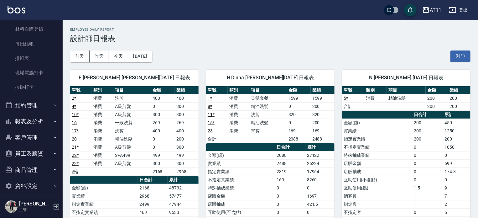
scroll to position [69, 0]
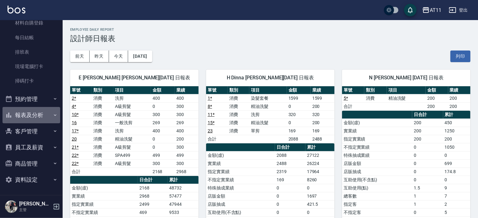
click at [42, 115] on button "報表及分析" at bounding box center [32, 115] width 58 height 16
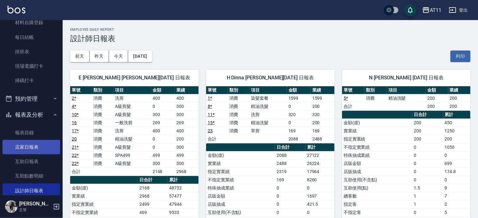
scroll to position [132, 0]
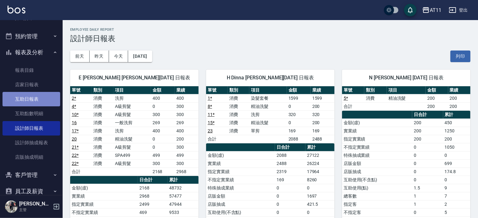
click at [39, 96] on link "互助日報表" at bounding box center [32, 99] width 58 height 14
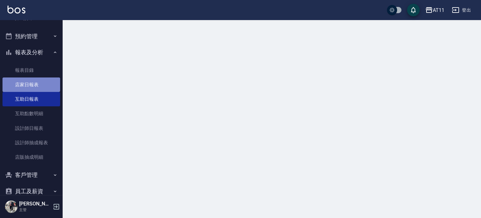
click at [38, 88] on link "店家日報表" at bounding box center [32, 84] width 58 height 14
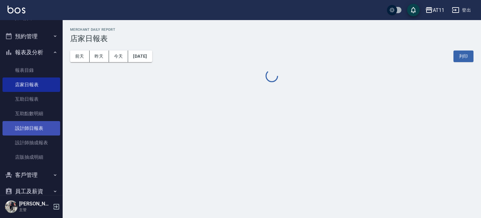
click at [43, 122] on link "設計師日報表" at bounding box center [32, 128] width 58 height 14
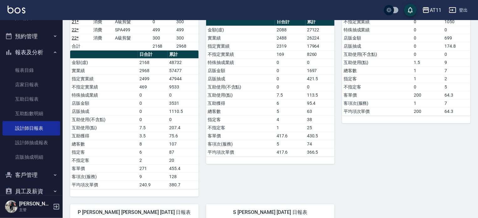
scroll to position [94, 0]
